Goal: Register for event/course

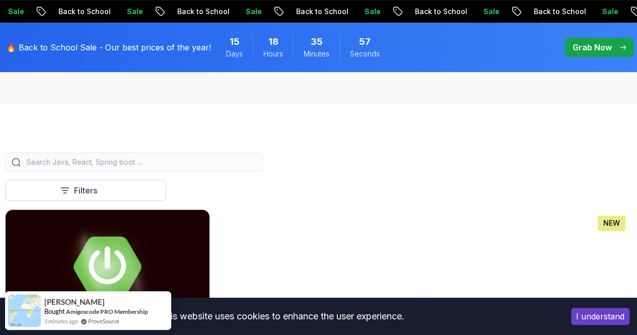
scroll to position [197, 0]
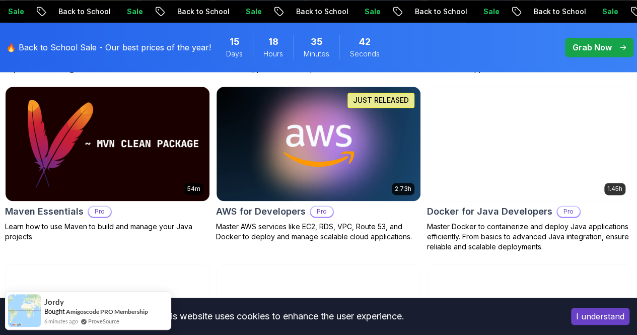
scroll to position [669, 0]
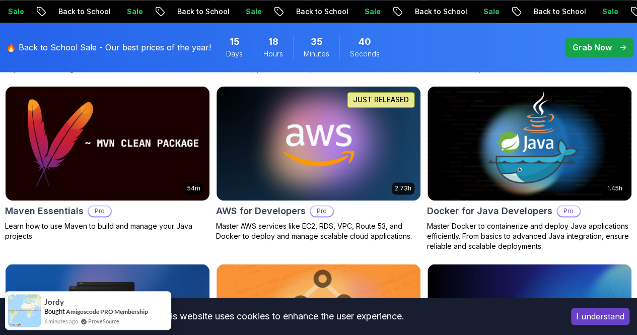
click at [583, 316] on button "I understand" at bounding box center [600, 316] width 58 height 17
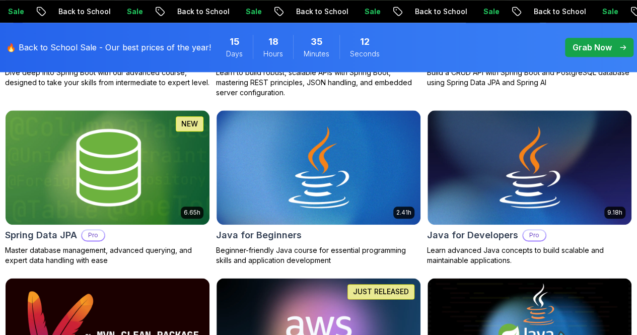
scroll to position [478, 0]
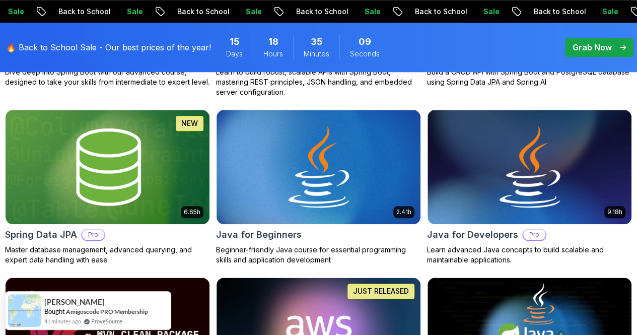
click at [0, 0] on p "Back End" at bounding box center [0, 0] width 0 height 0
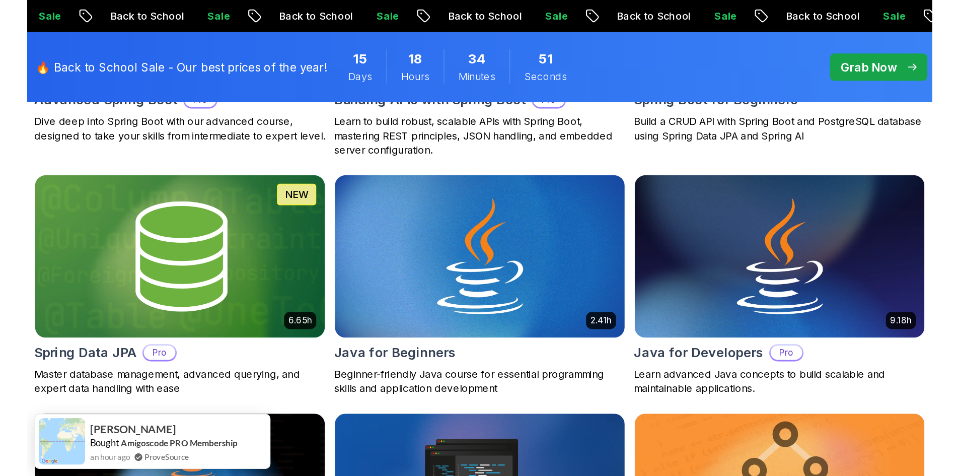
scroll to position [465, 0]
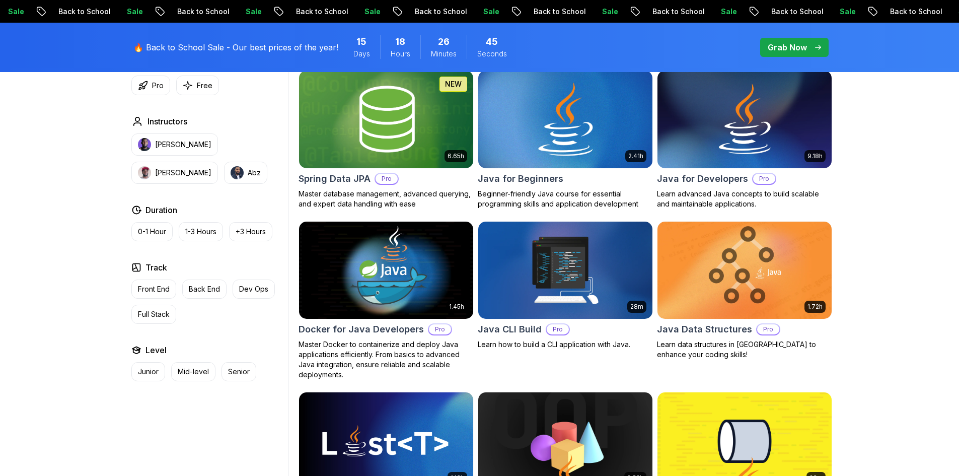
click at [544, 130] on img at bounding box center [565, 119] width 183 height 102
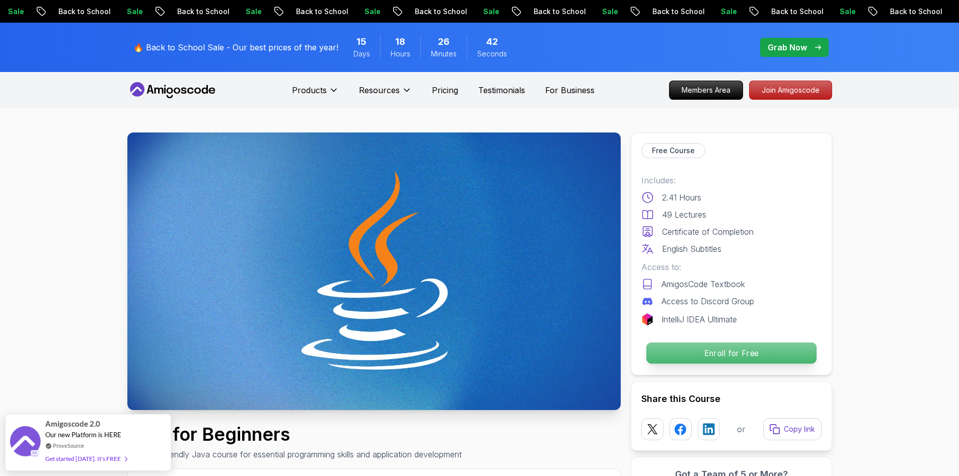
click at [636, 334] on p "Enroll for Free" at bounding box center [731, 352] width 170 height 21
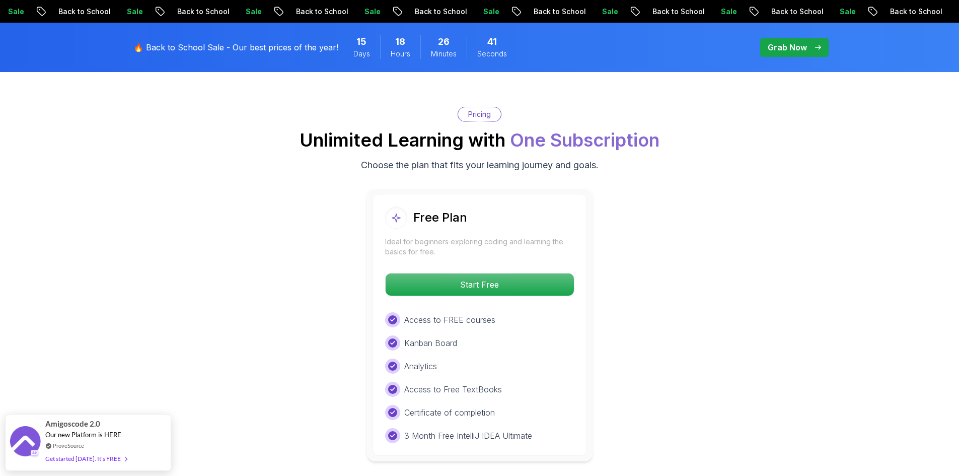
scroll to position [2008, 0]
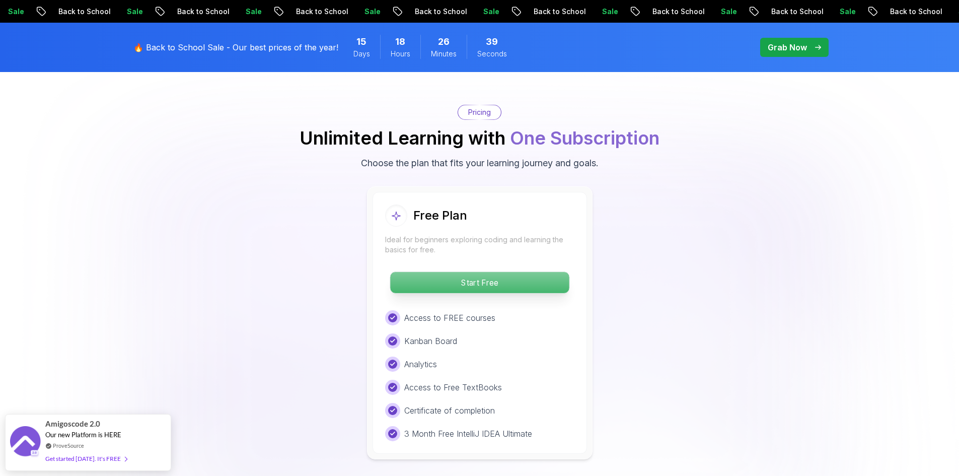
click at [476, 272] on p "Start Free" at bounding box center [479, 282] width 179 height 21
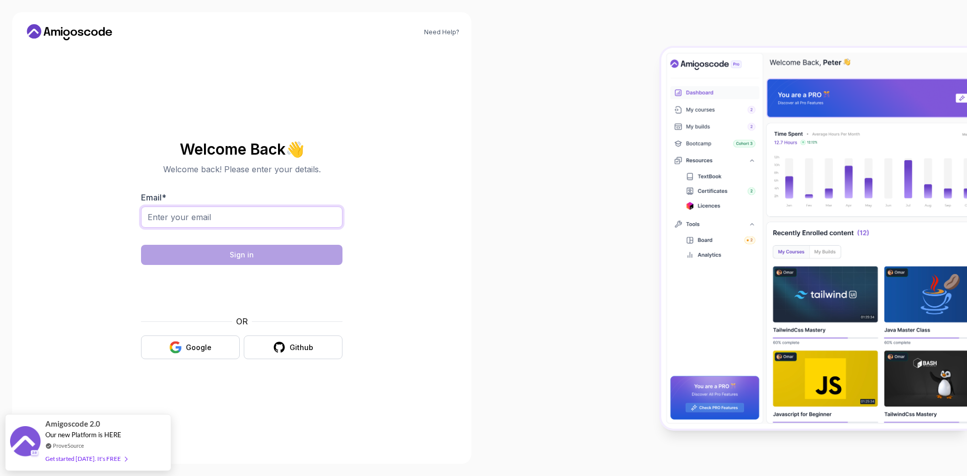
click at [217, 221] on input "Email *" at bounding box center [241, 216] width 201 height 21
type input "[EMAIL_ADDRESS][DOMAIN_NAME]"
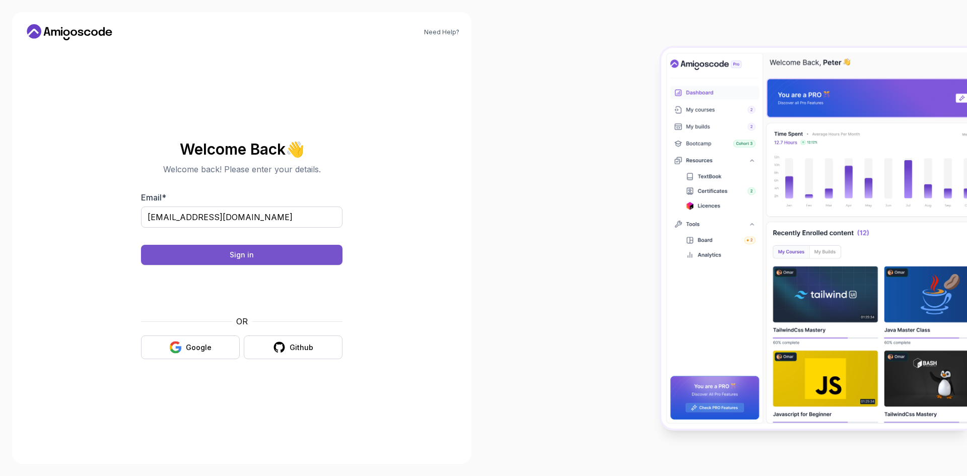
click at [223, 258] on button "Sign in" at bounding box center [241, 255] width 201 height 20
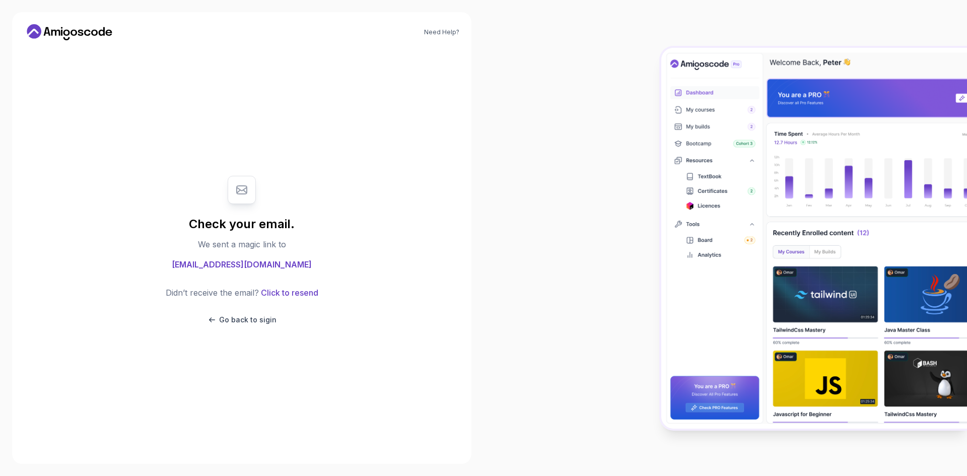
click at [239, 313] on div "Didn’t receive the email? Click to resend Go back to sigin" at bounding box center [242, 305] width 153 height 38
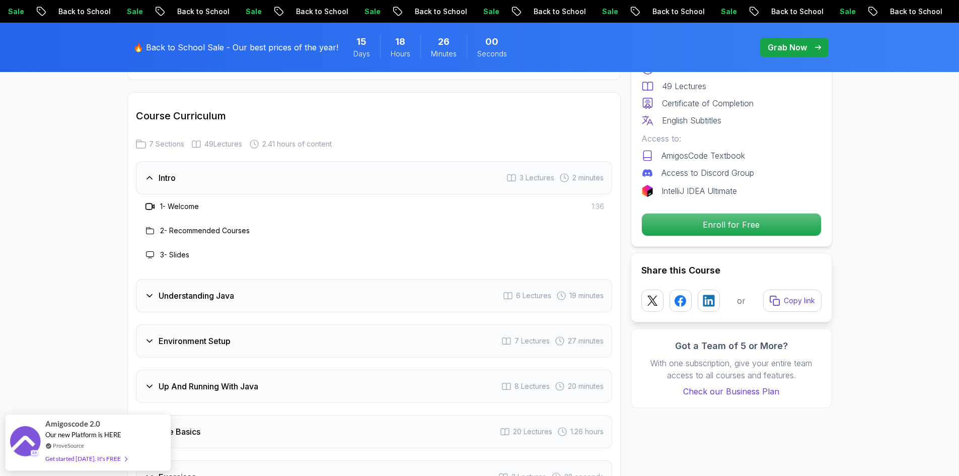
scroll to position [1411, 0]
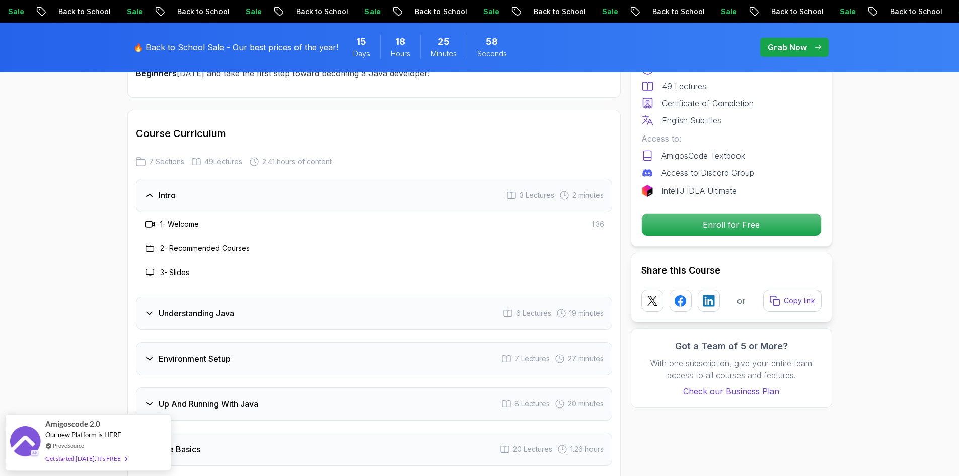
click at [193, 307] on h3 "Understanding Java" at bounding box center [197, 313] width 76 height 12
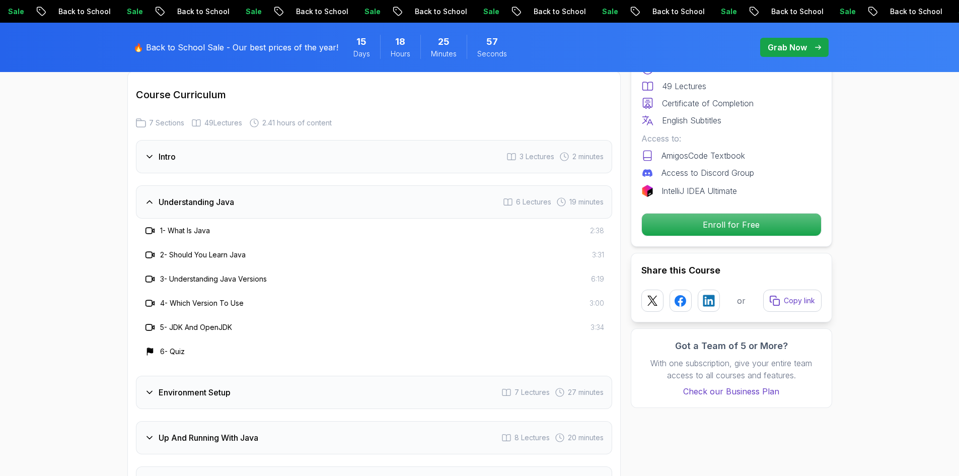
scroll to position [1562, 0]
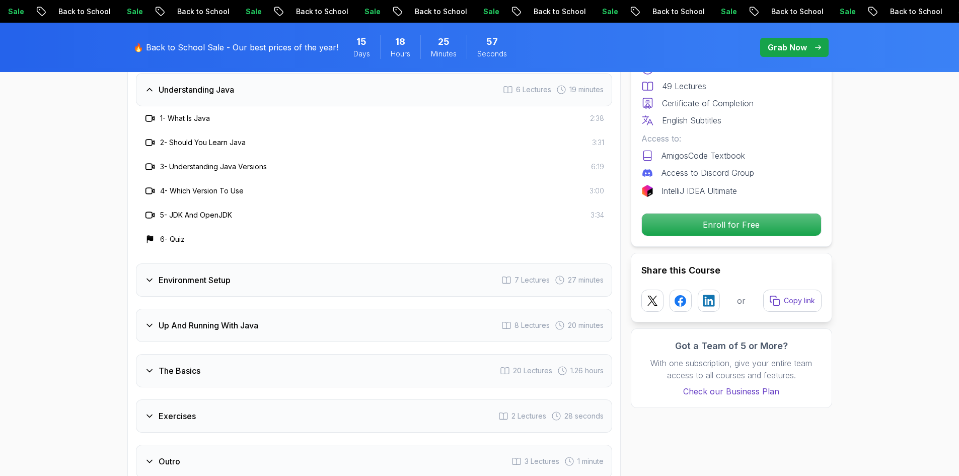
click at [198, 263] on div "Environment Setup 7 Lectures 27 minutes" at bounding box center [374, 279] width 476 height 33
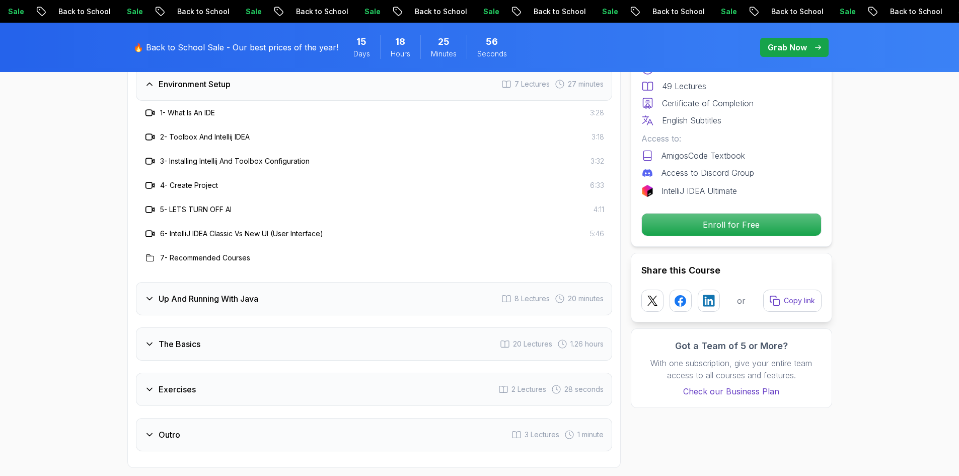
scroll to position [1763, 0]
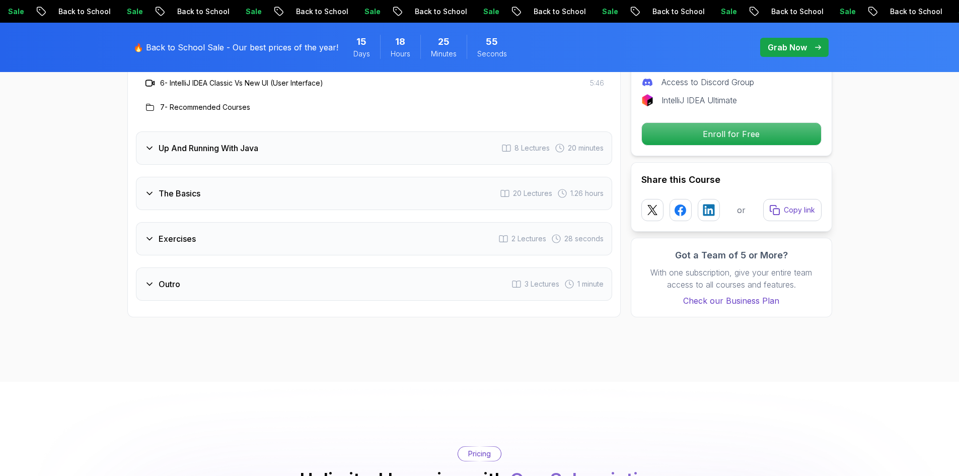
click at [195, 187] on h3 "The Basics" at bounding box center [180, 193] width 42 height 12
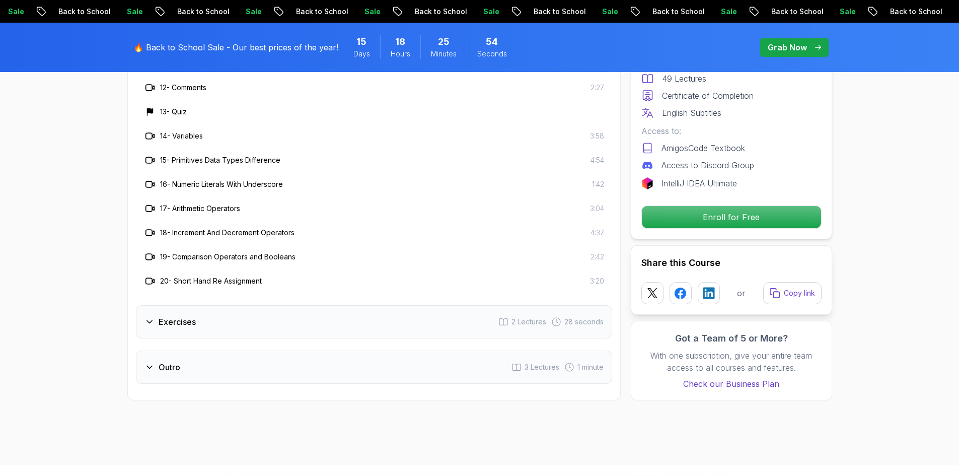
scroll to position [2015, 0]
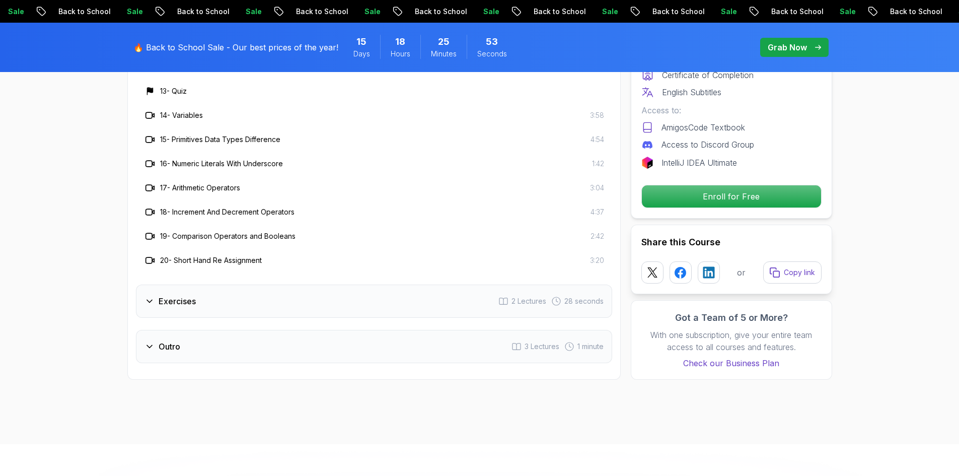
click at [184, 284] on div "Exercises 2 Lectures 28 seconds" at bounding box center [374, 300] width 476 height 33
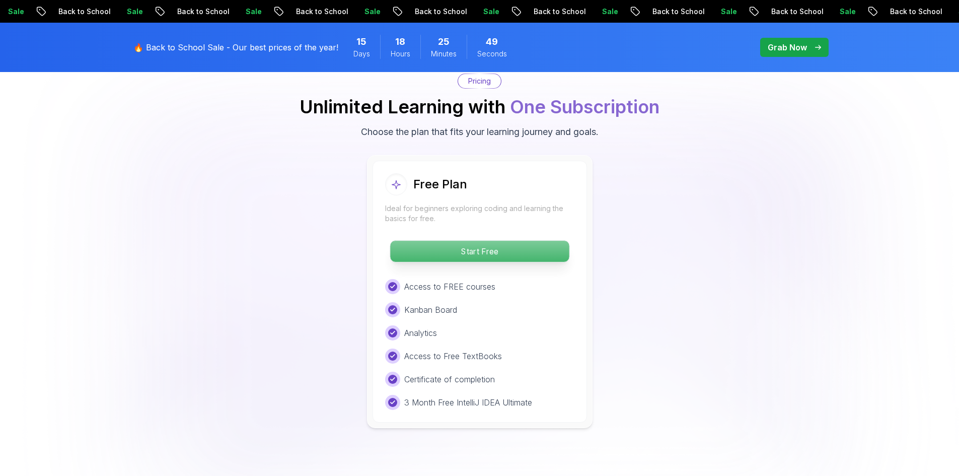
click at [432, 241] on p "Start Free" at bounding box center [479, 251] width 179 height 21
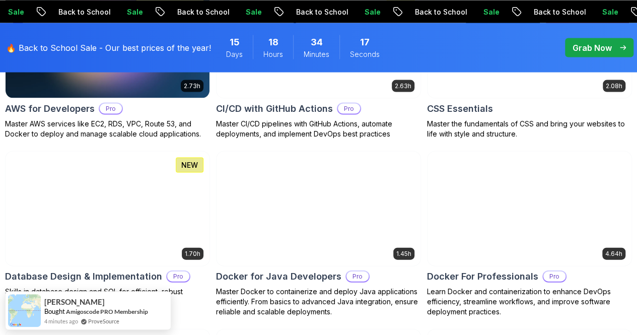
scroll to position [956, 0]
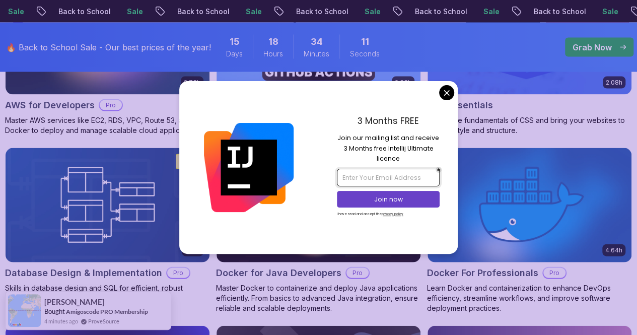
click at [379, 182] on input "email" at bounding box center [388, 177] width 103 height 17
type input "soumithouti"
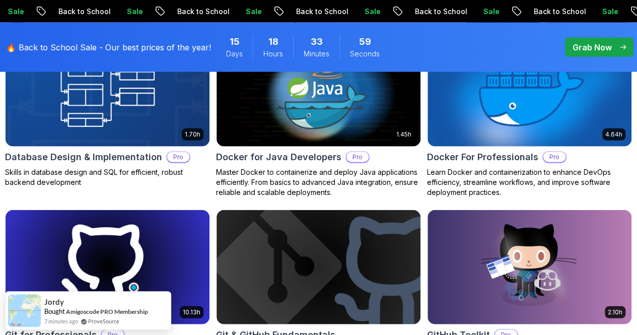
scroll to position [1208, 0]
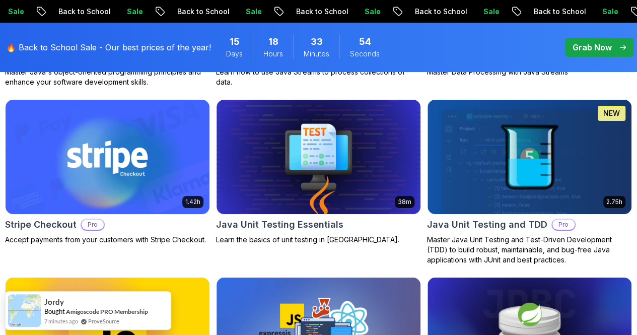
click at [0, 0] on div "Type Course Build Price Pro Free Instructors Nelson Djalo Richard Abz Duration …" at bounding box center [0, 0] width 0 height 0
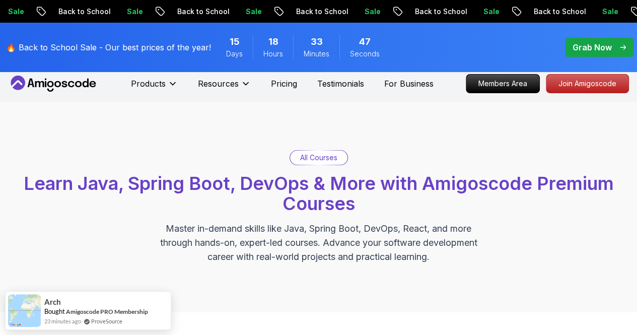
scroll to position [0, 0]
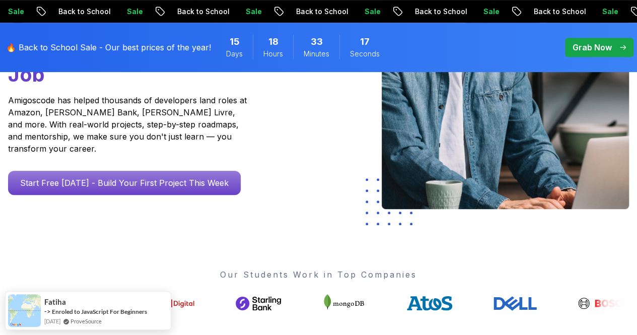
scroll to position [252, 0]
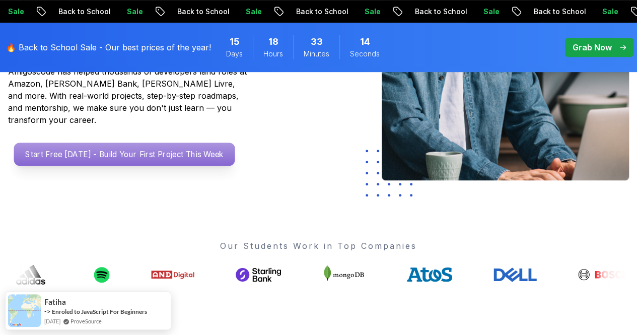
click at [99, 154] on p "Start Free [DATE] - Build Your First Project This Week" at bounding box center [124, 153] width 221 height 23
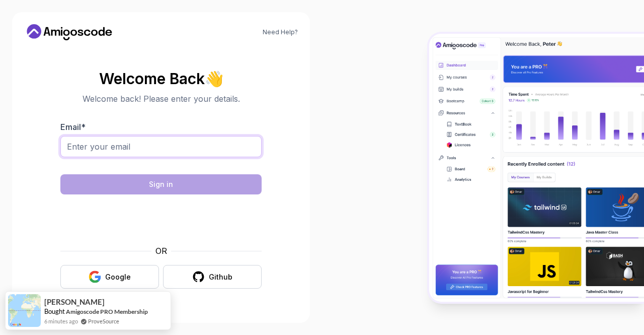
click at [102, 148] on input "Email *" at bounding box center [160, 146] width 201 height 21
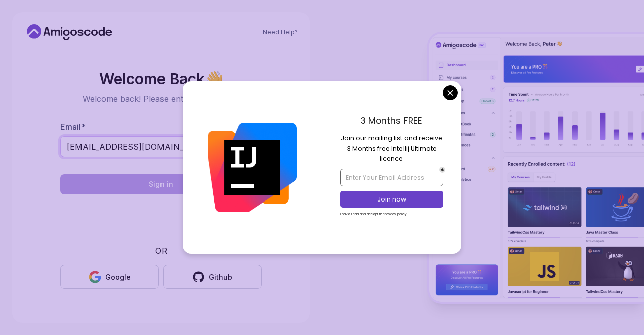
type input "[EMAIL_ADDRESS][DOMAIN_NAME]"
click at [376, 181] on input "email" at bounding box center [391, 177] width 103 height 17
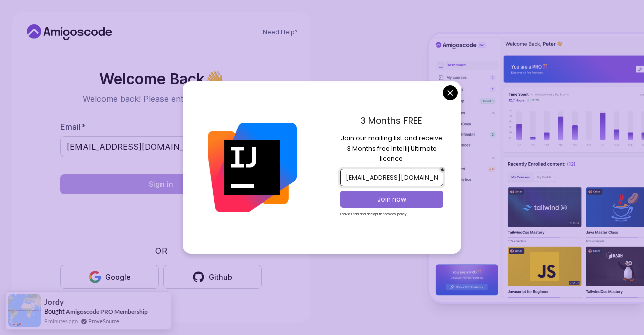
type input "[EMAIL_ADDRESS][DOMAIN_NAME]"
click at [396, 196] on p "Join now" at bounding box center [392, 199] width 84 height 9
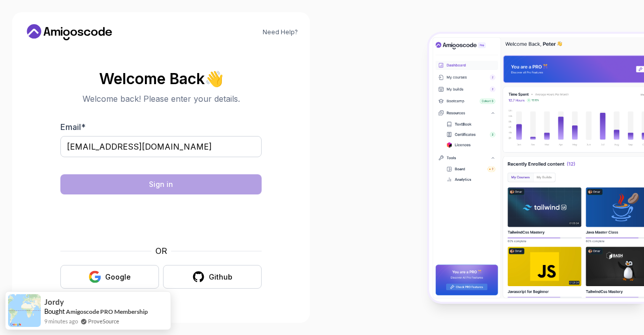
click at [392, 50] on body "Need Help? Welcome Back 👋 Welcome back! Please enter your details. Email * [EMA…" at bounding box center [322, 167] width 644 height 335
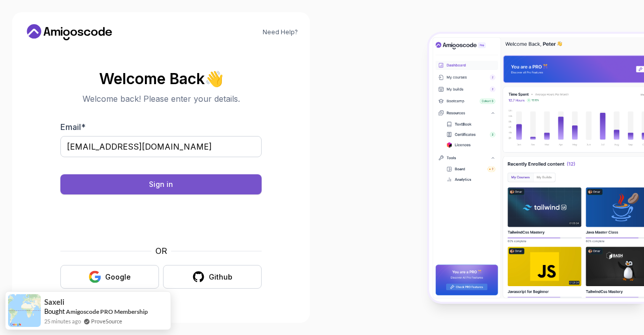
click at [183, 185] on button "Sign in" at bounding box center [160, 184] width 201 height 20
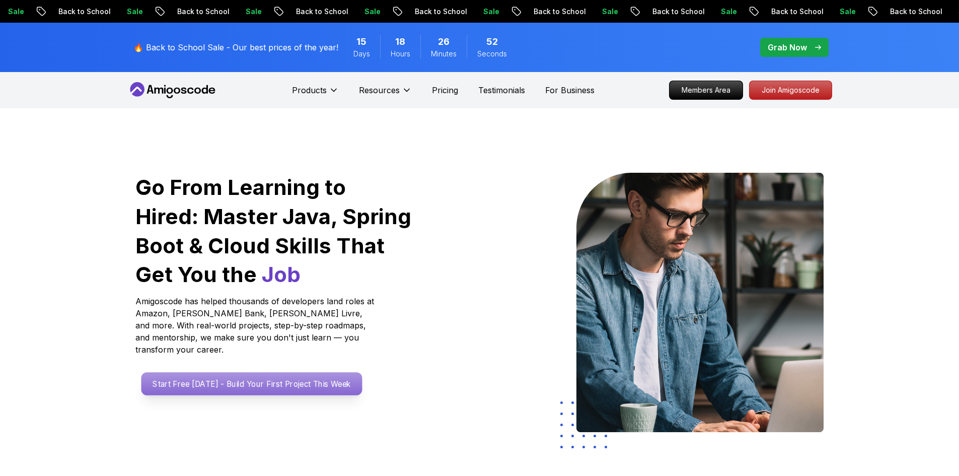
click at [183, 334] on p "Start Free [DATE] - Build Your First Project This Week" at bounding box center [251, 383] width 221 height 23
